Goal: Check status: Check status

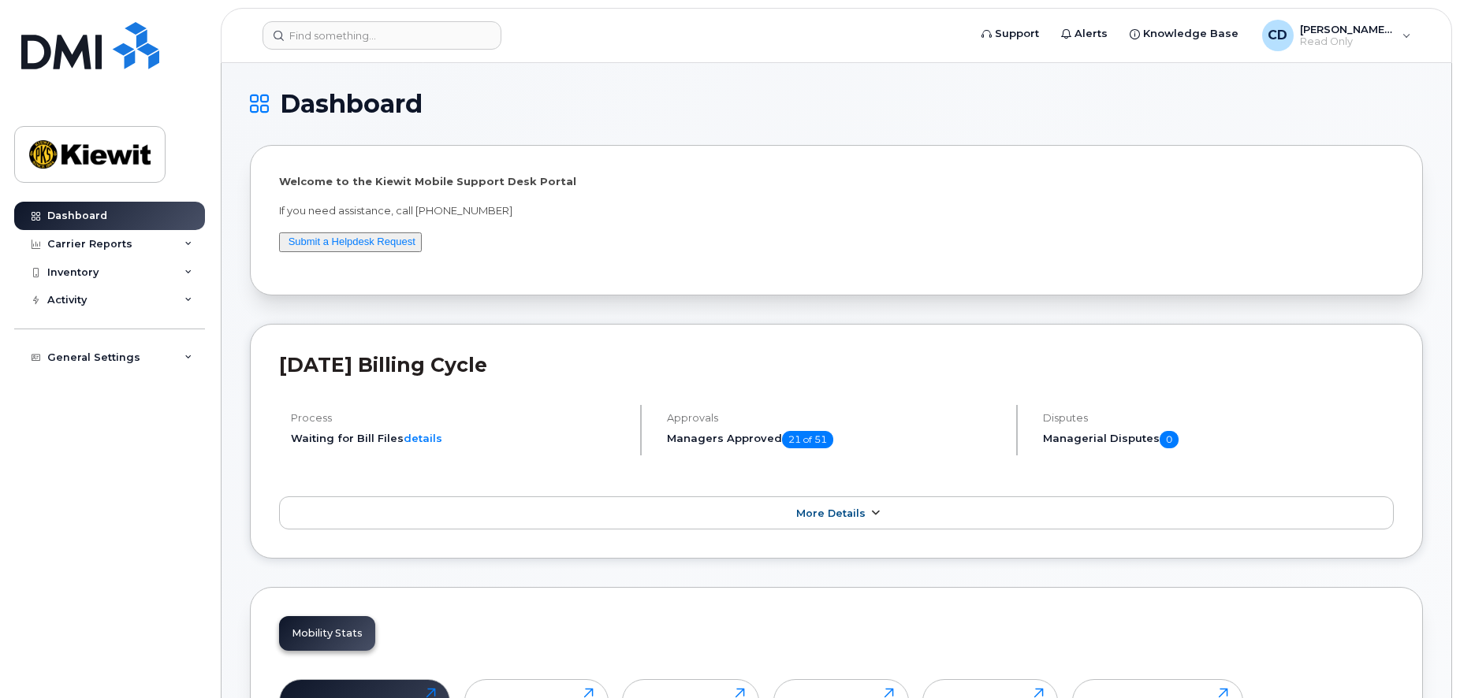
click at [845, 521] on link "More Details" at bounding box center [836, 513] width 1114 height 33
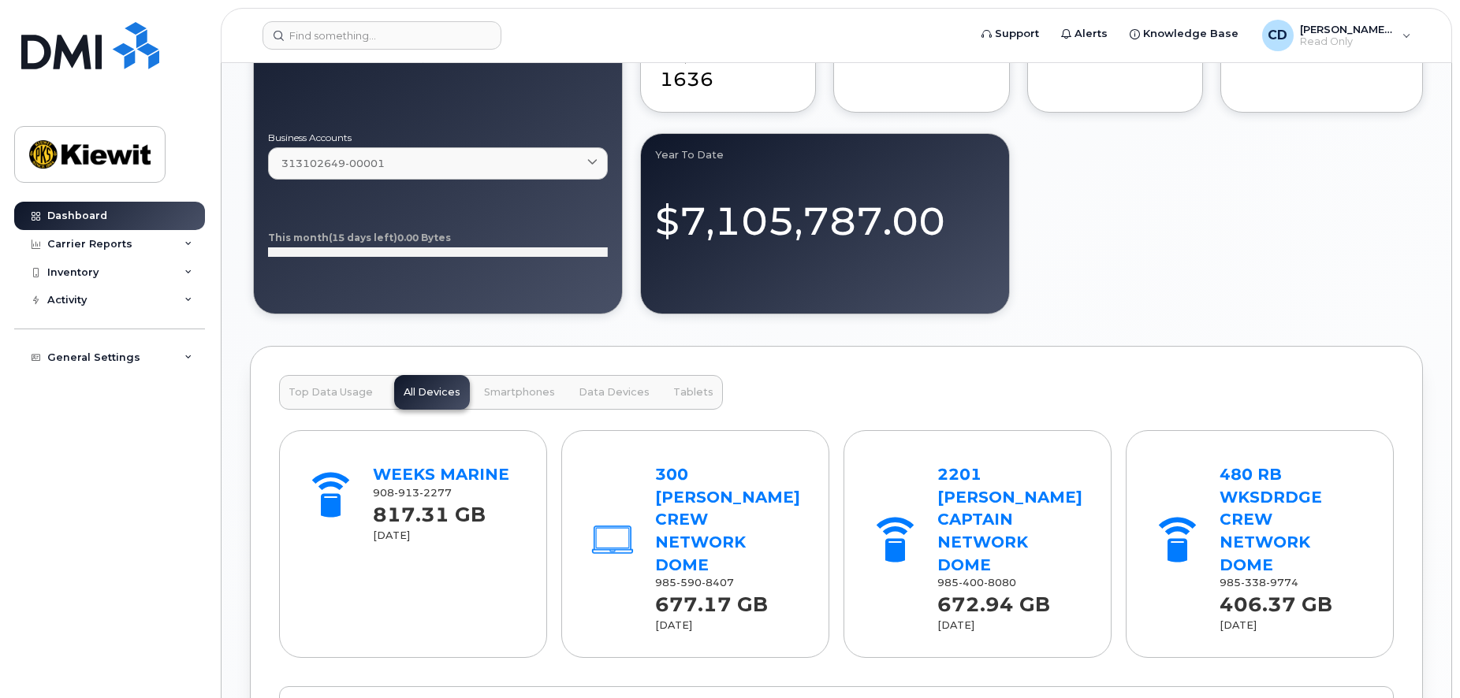
scroll to position [1525, 0]
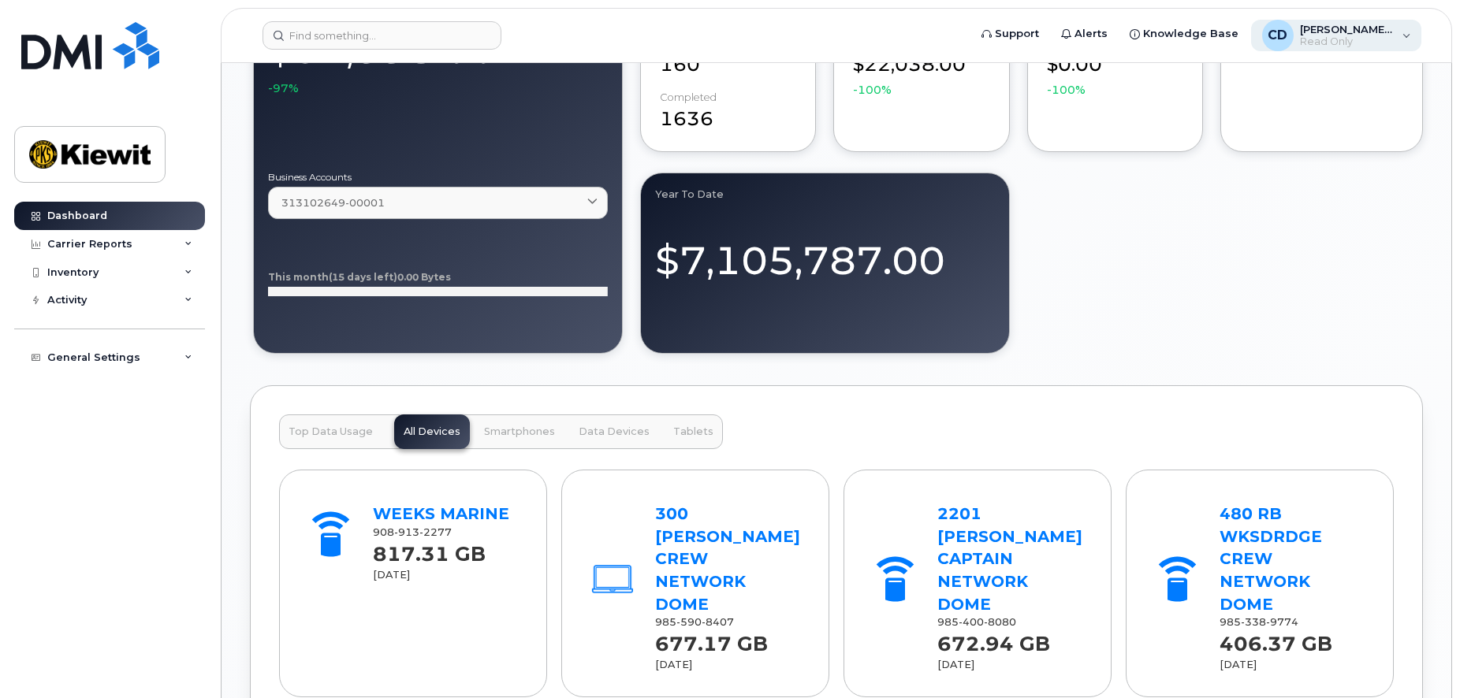
click at [1404, 43] on div "CD Connor Dudka Read Only" at bounding box center [1336, 36] width 171 height 32
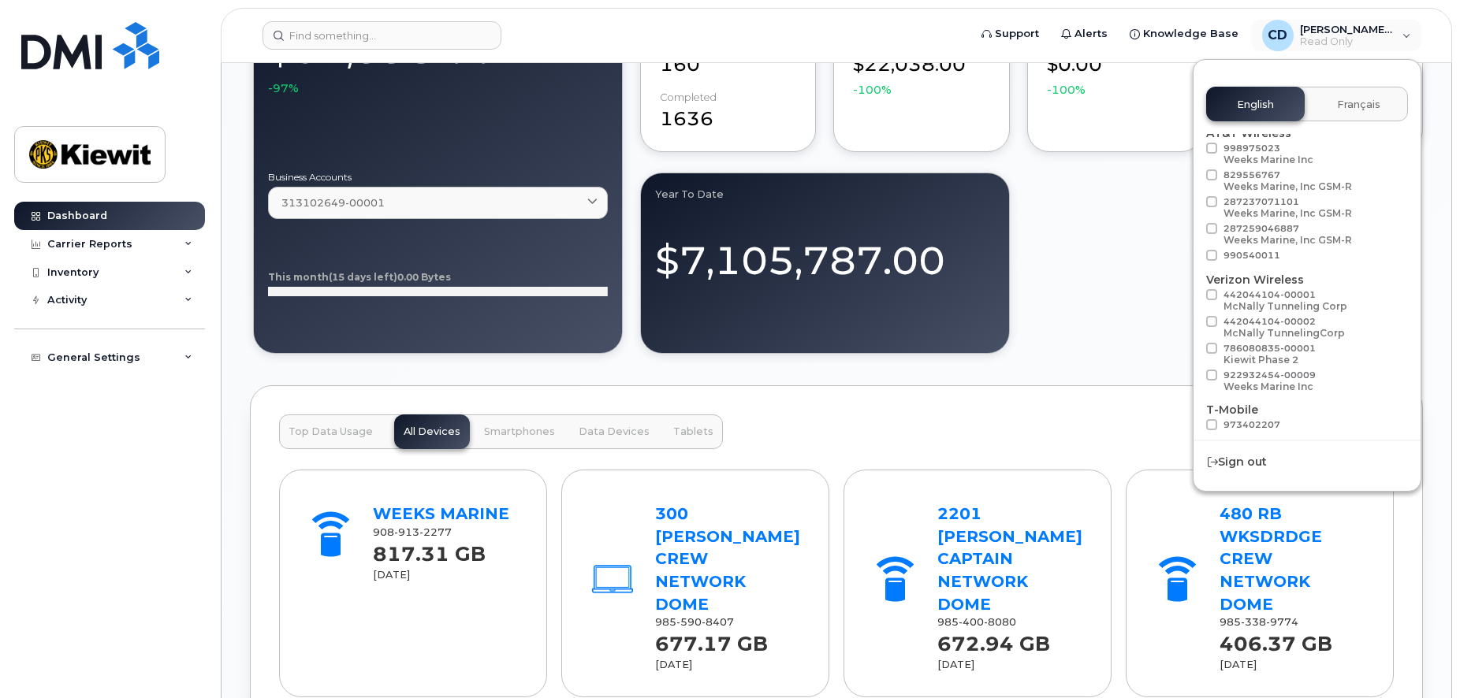
scroll to position [88, 0]
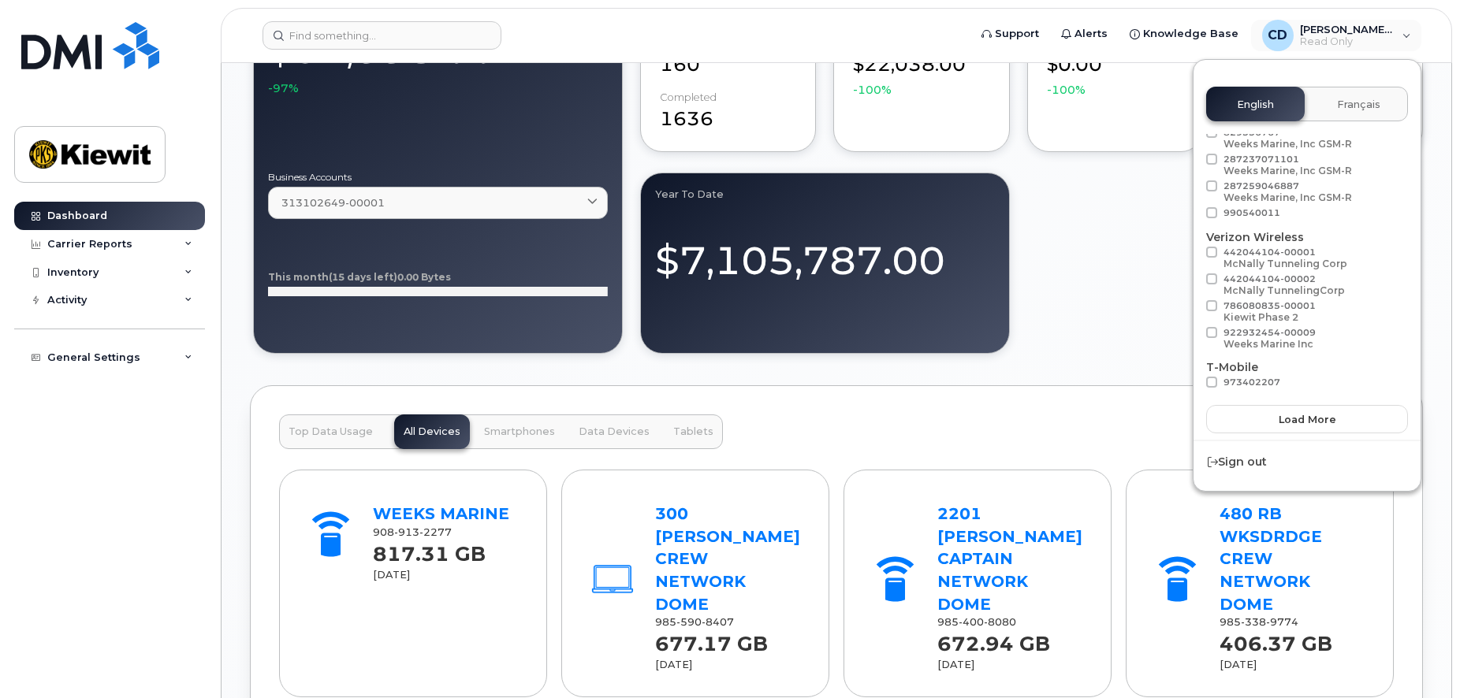
click at [1125, 270] on div "September 2025 $32,598.00 -97% Business Accounts 313102649-00001 313102649-0000…" at bounding box center [836, 162] width 1173 height 389
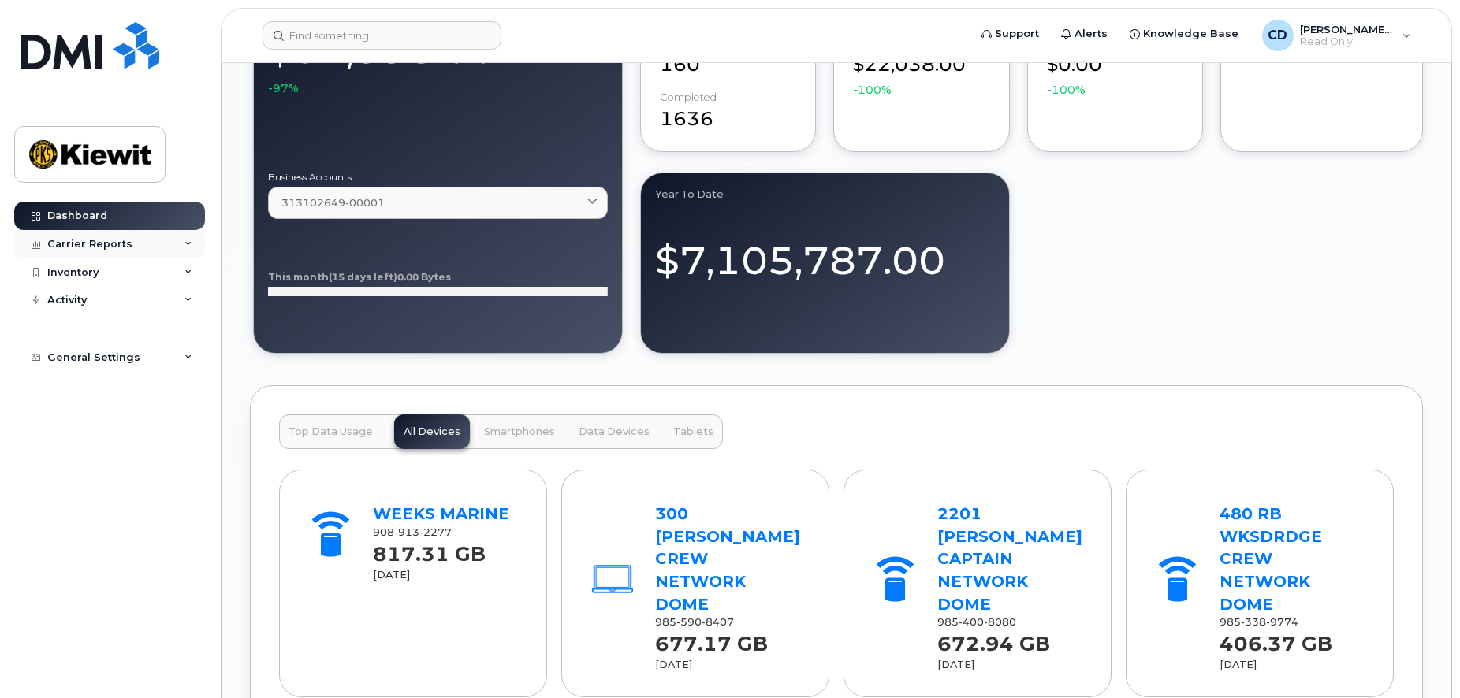
click at [128, 247] on div "Carrier Reports" at bounding box center [109, 244] width 191 height 28
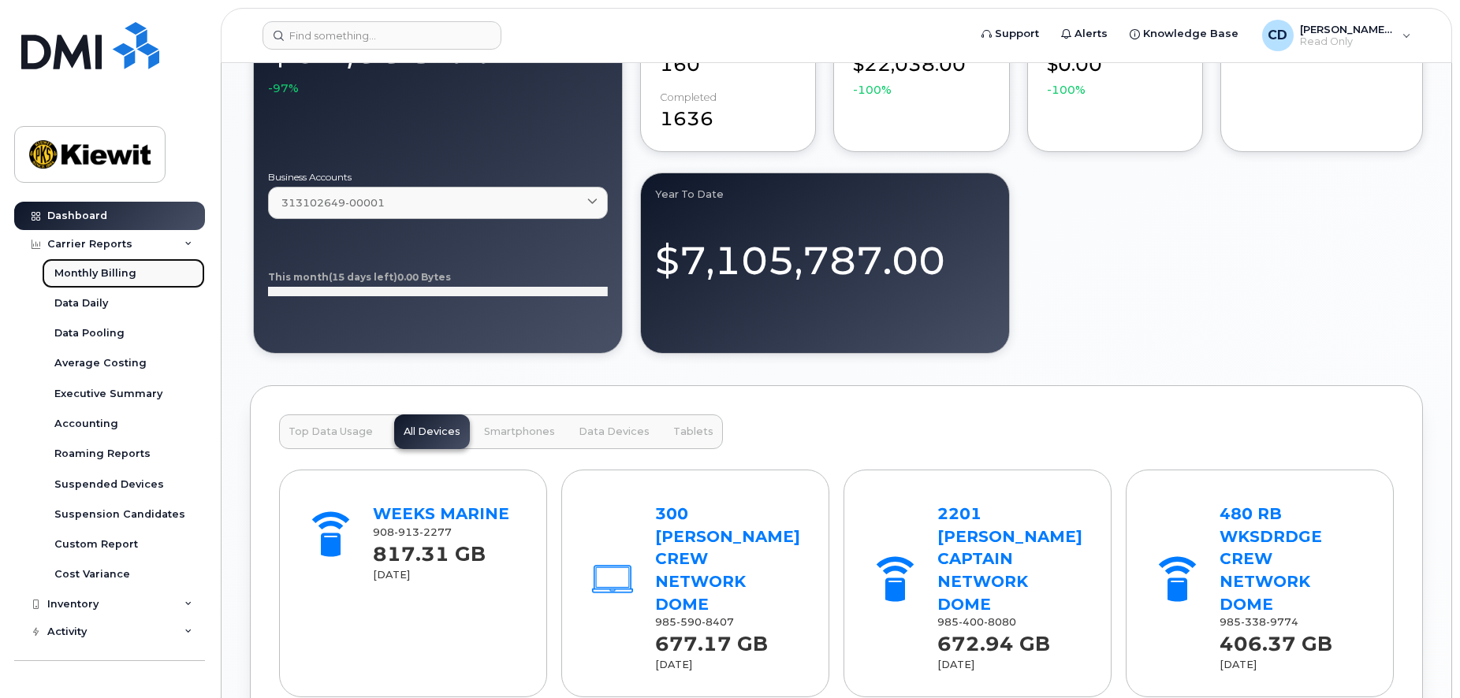
click at [135, 276] on link "Monthly Billing" at bounding box center [123, 274] width 163 height 30
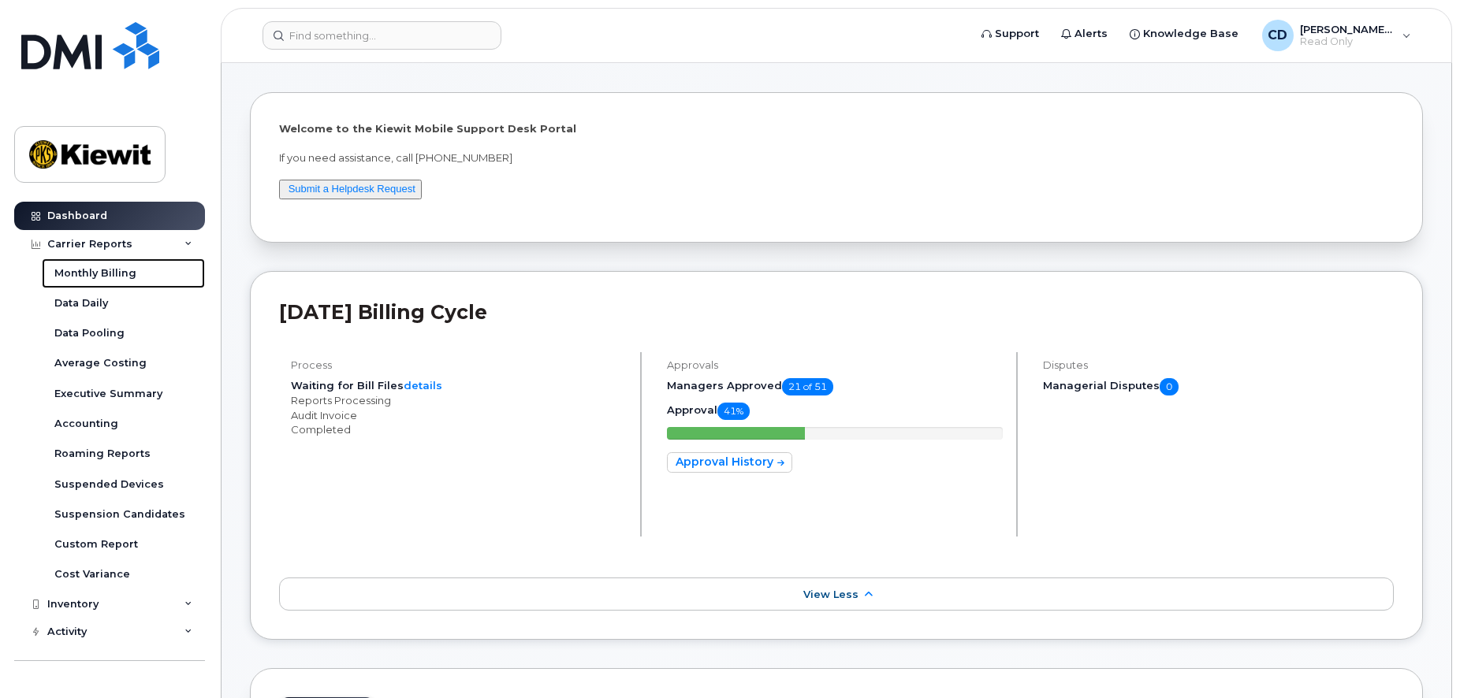
scroll to position [0, 0]
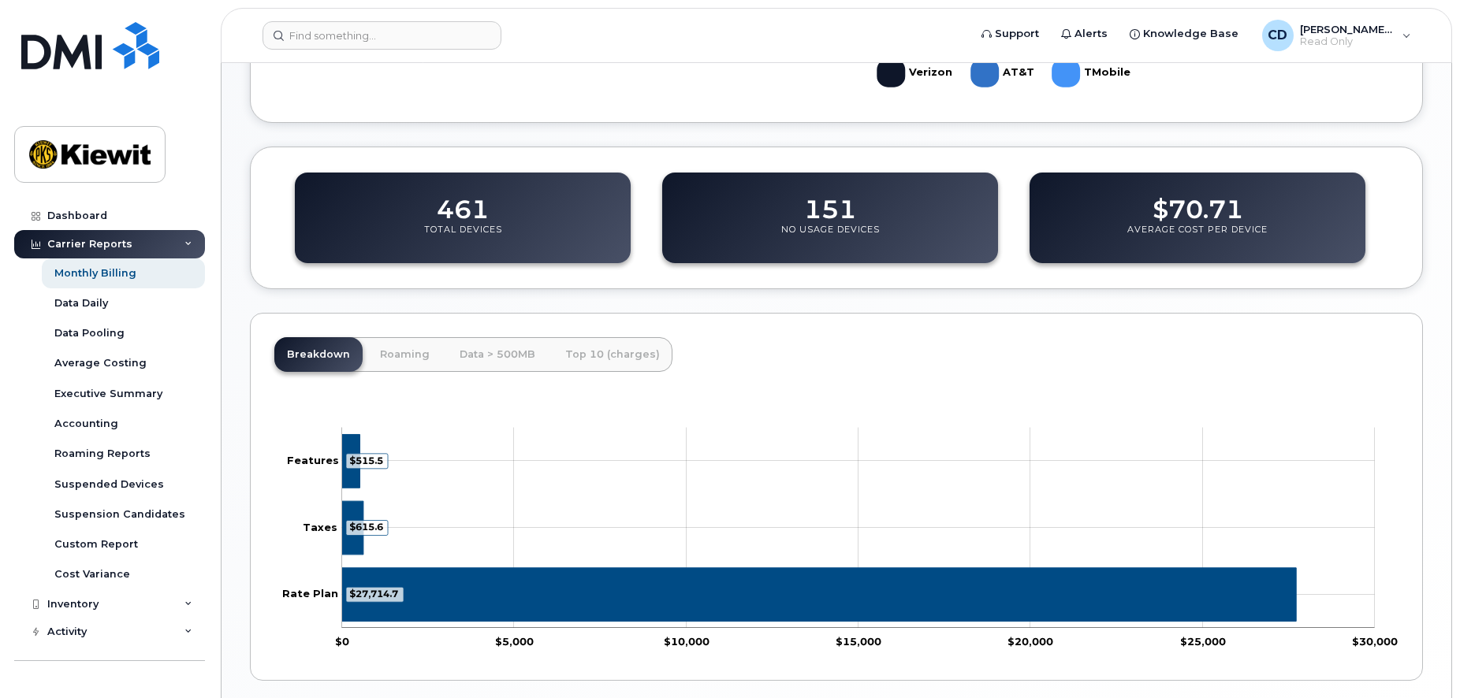
scroll to position [534, 0]
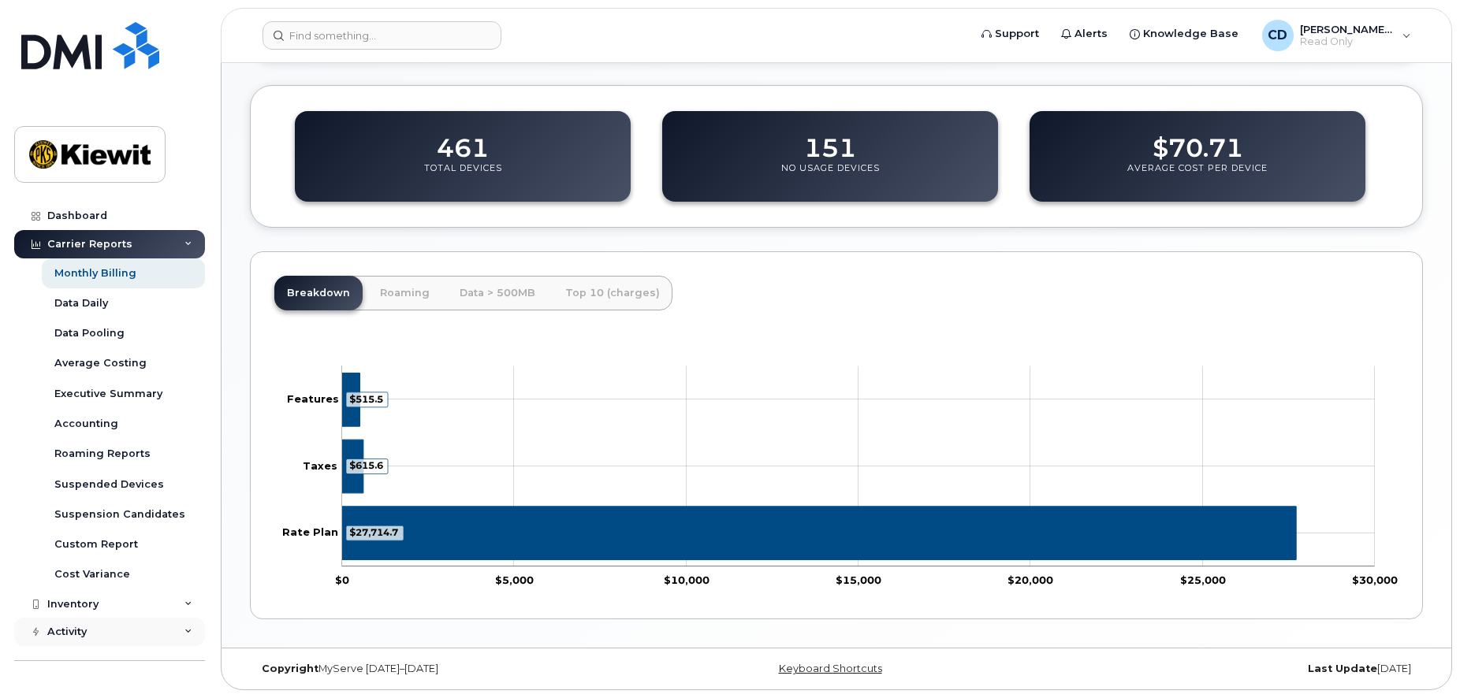
click at [118, 628] on div "Activity" at bounding box center [109, 632] width 191 height 28
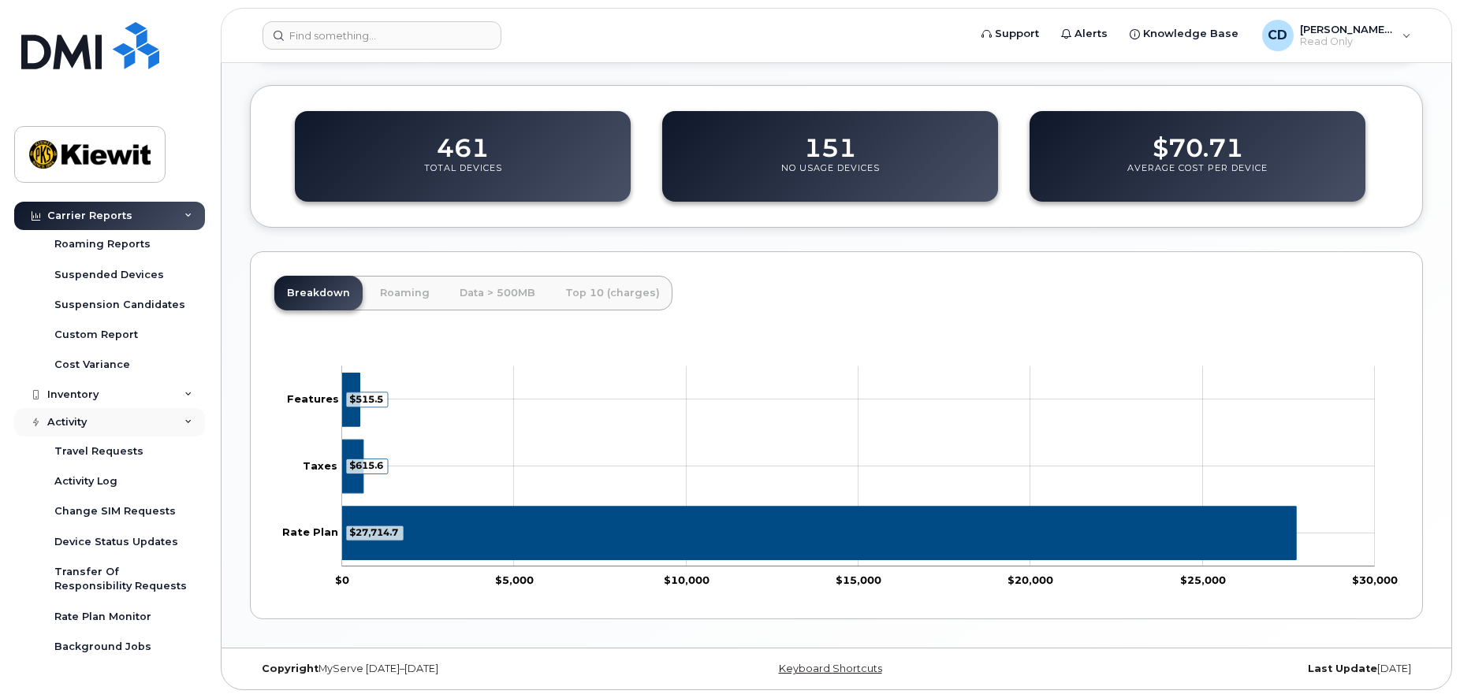
scroll to position [254, 0]
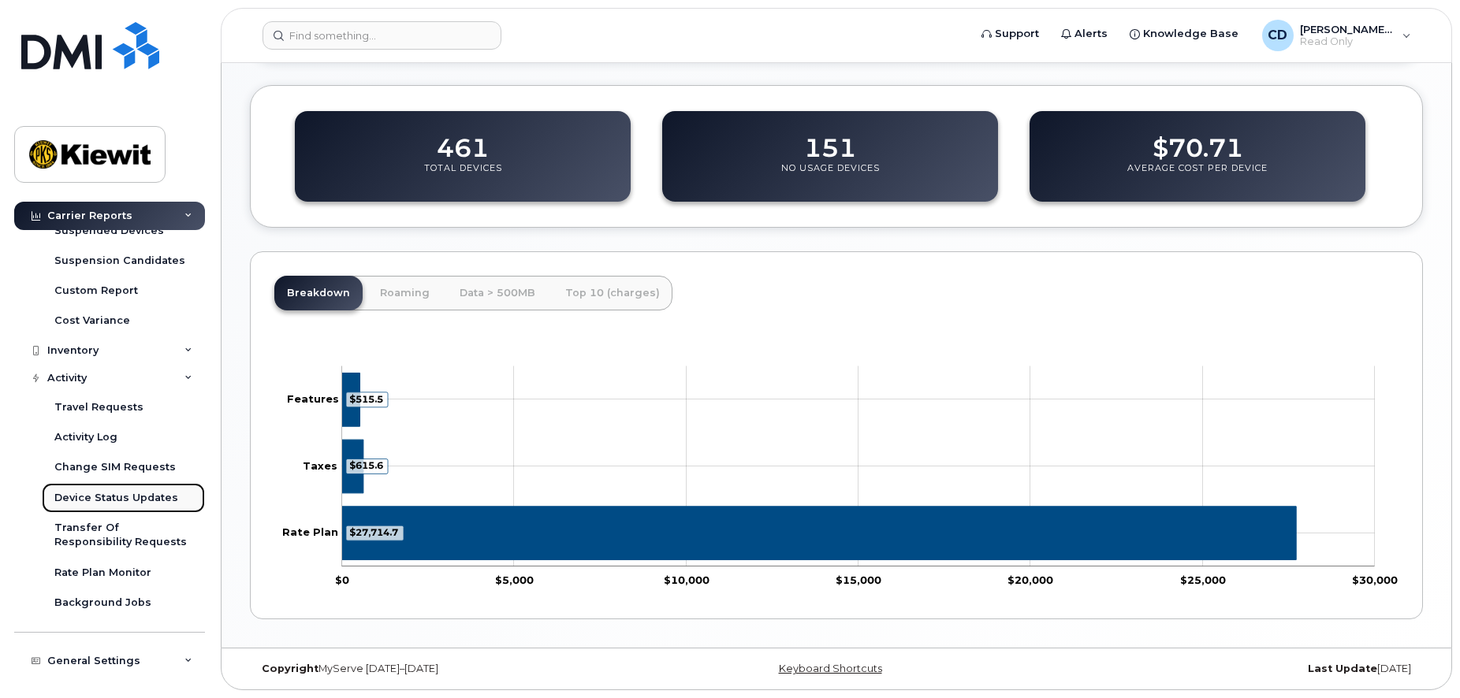
click at [142, 502] on div "Device Status Updates" at bounding box center [116, 498] width 124 height 14
